Goal: Find specific page/section: Find specific page/section

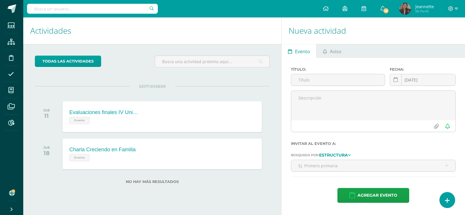
click at [104, 9] on input "text" at bounding box center [92, 9] width 131 height 10
type input "paula roca"
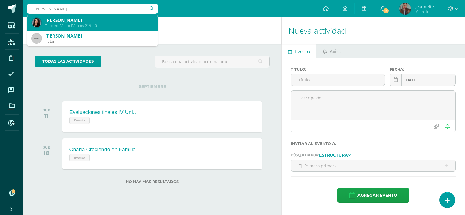
click at [100, 21] on div "Paula Isabel Roca Gálvez" at bounding box center [98, 20] width 107 height 6
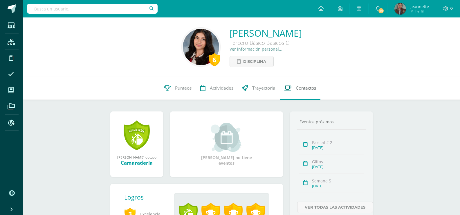
click at [299, 85] on span "Contactos" at bounding box center [306, 88] width 20 height 6
